Goal: Navigation & Orientation: Find specific page/section

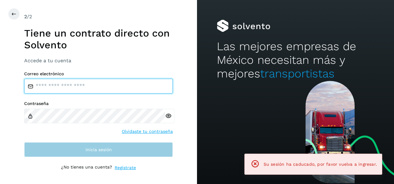
type input "**********"
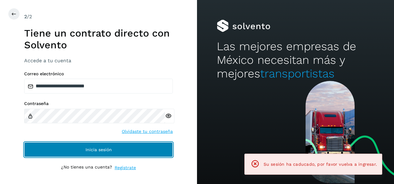
click at [150, 154] on button "Inicia sesión" at bounding box center [98, 149] width 149 height 15
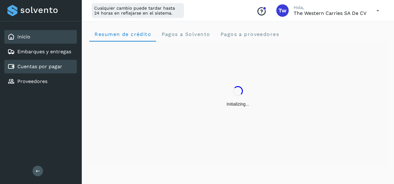
click at [61, 66] on link "Cuentas por pagar" at bounding box center [39, 67] width 45 height 6
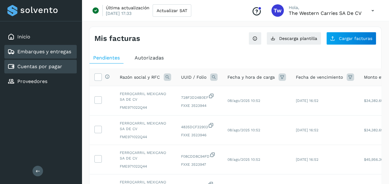
click at [46, 56] on div "Embarques y entregas" at bounding box center [40, 52] width 72 height 14
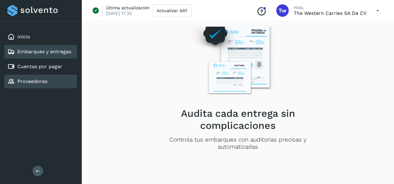
click at [43, 82] on link "Proveedores" at bounding box center [32, 81] width 30 height 6
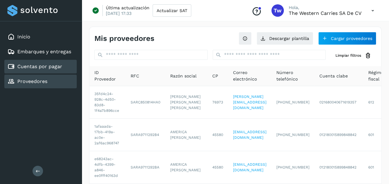
click at [44, 70] on div "Cuentas por pagar" at bounding box center [40, 67] width 72 height 14
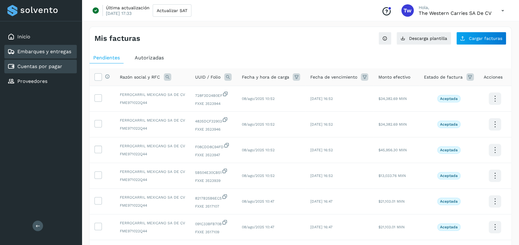
click at [33, 52] on link "Embarques y entregas" at bounding box center [44, 52] width 54 height 6
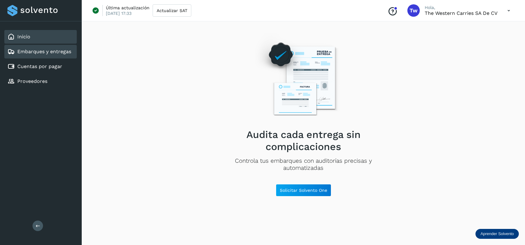
click at [35, 37] on div "Inicio" at bounding box center [40, 37] width 72 height 14
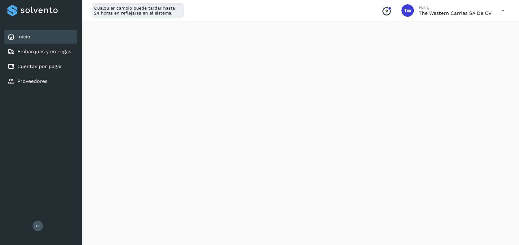
scroll to position [281, 0]
